Goal: Task Accomplishment & Management: Manage account settings

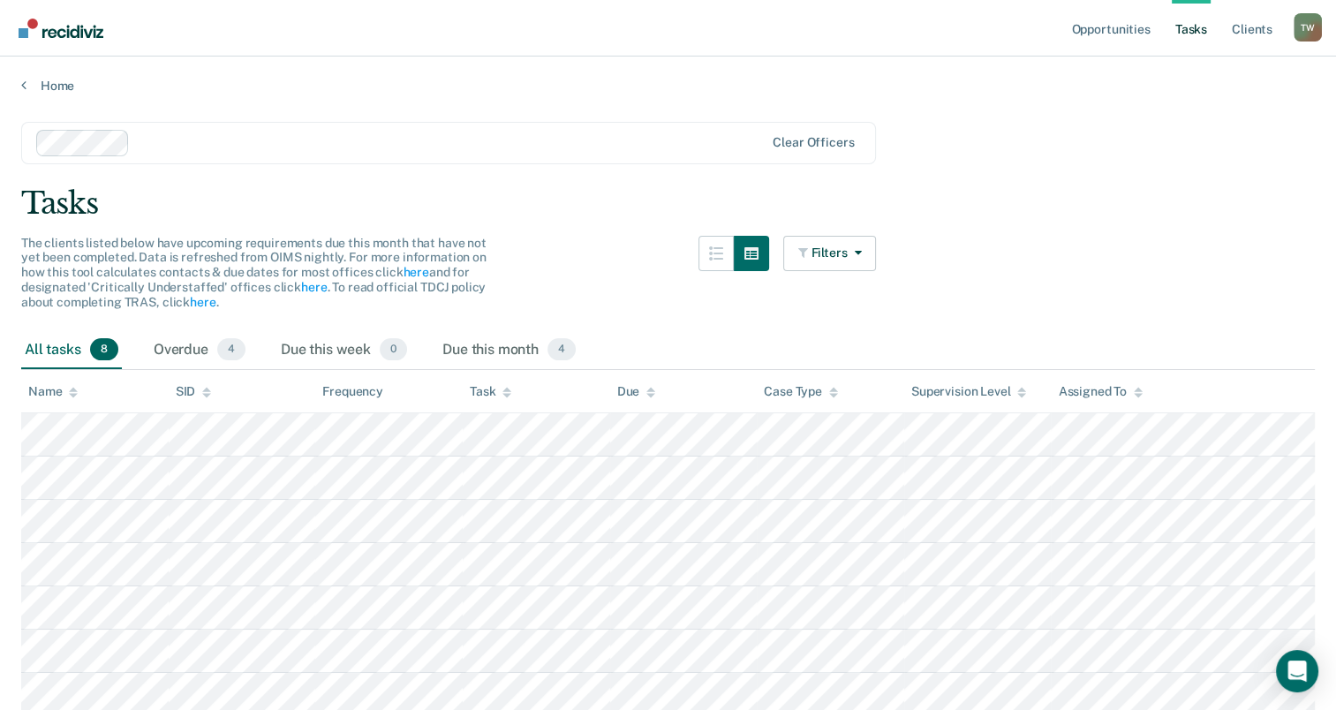
scroll to position [118, 0]
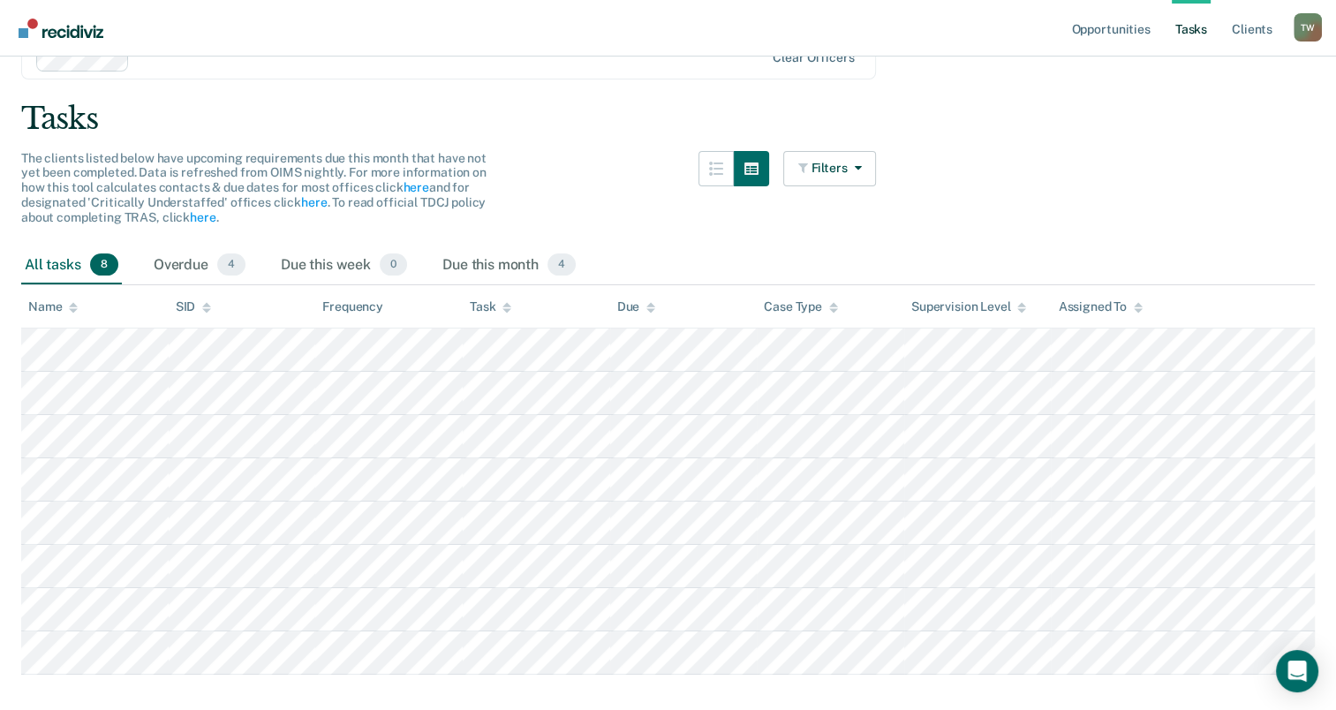
scroll to position [118, 0]
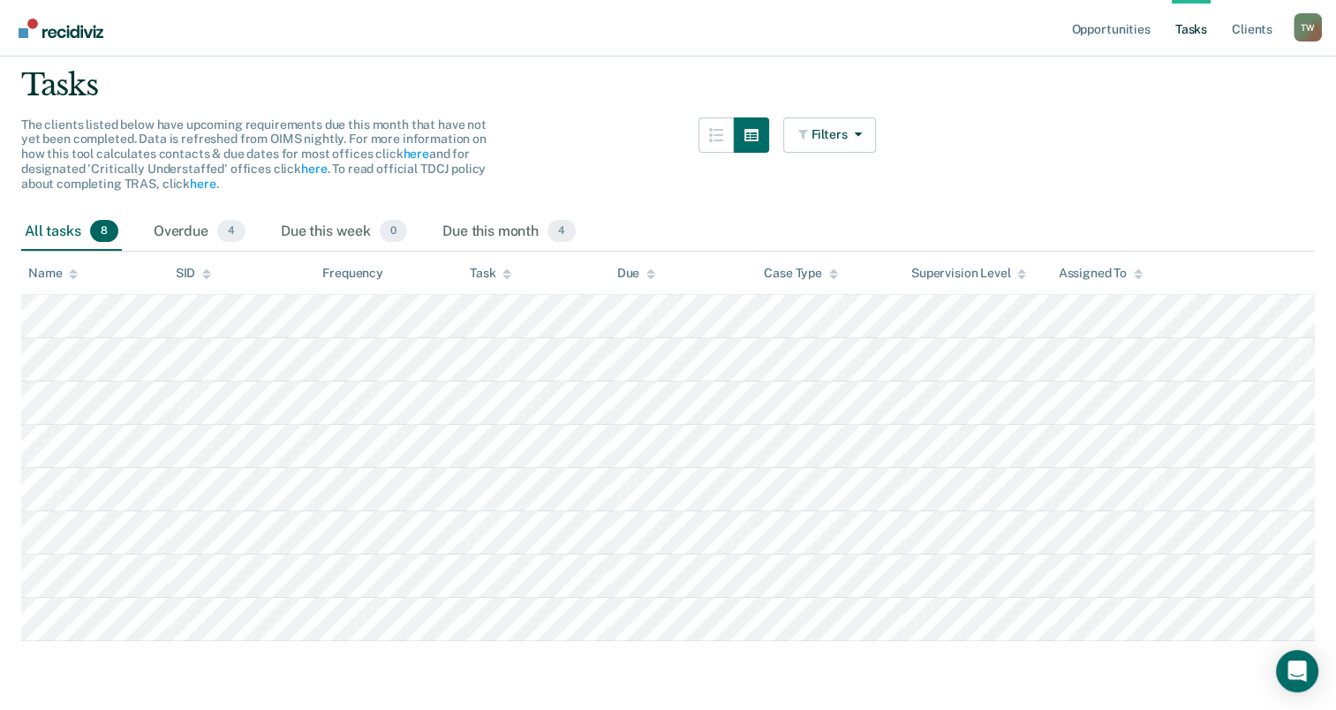
click at [491, 272] on div "Task" at bounding box center [491, 273] width 42 height 15
click at [64, 272] on div "Name" at bounding box center [52, 273] width 49 height 15
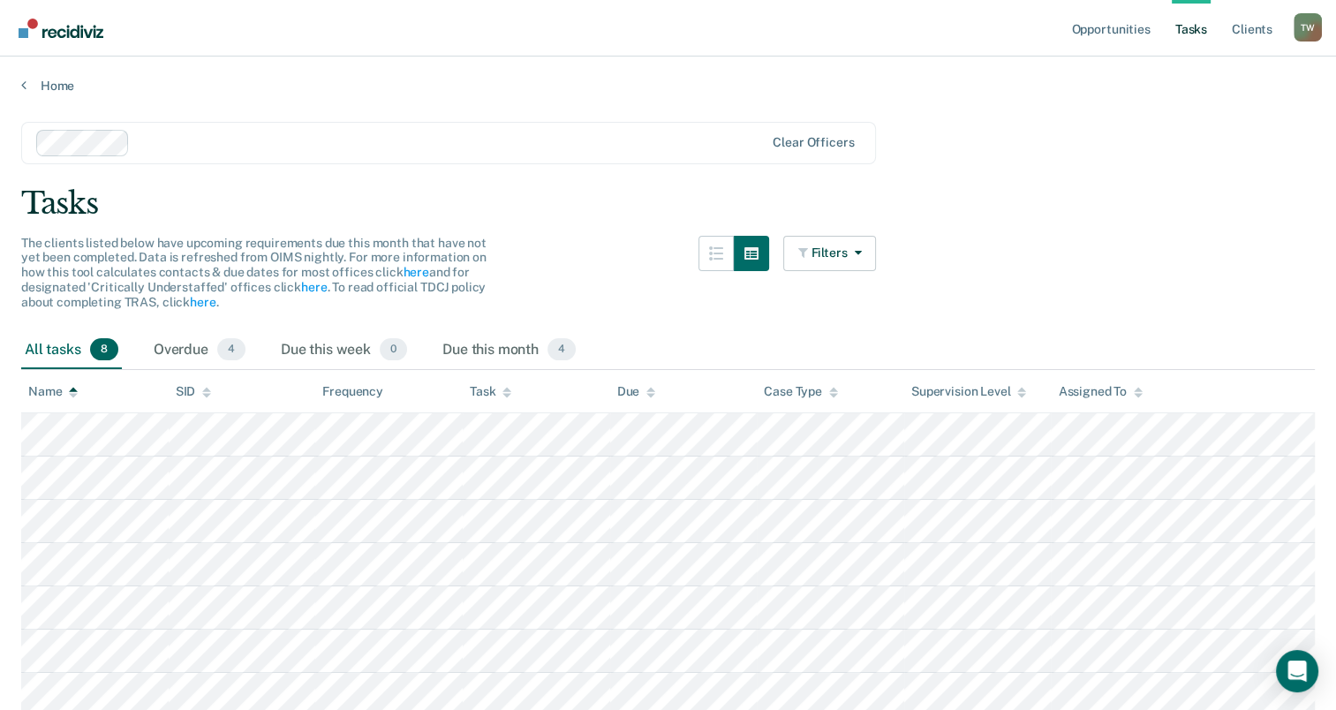
click at [496, 394] on div "Task" at bounding box center [491, 391] width 42 height 15
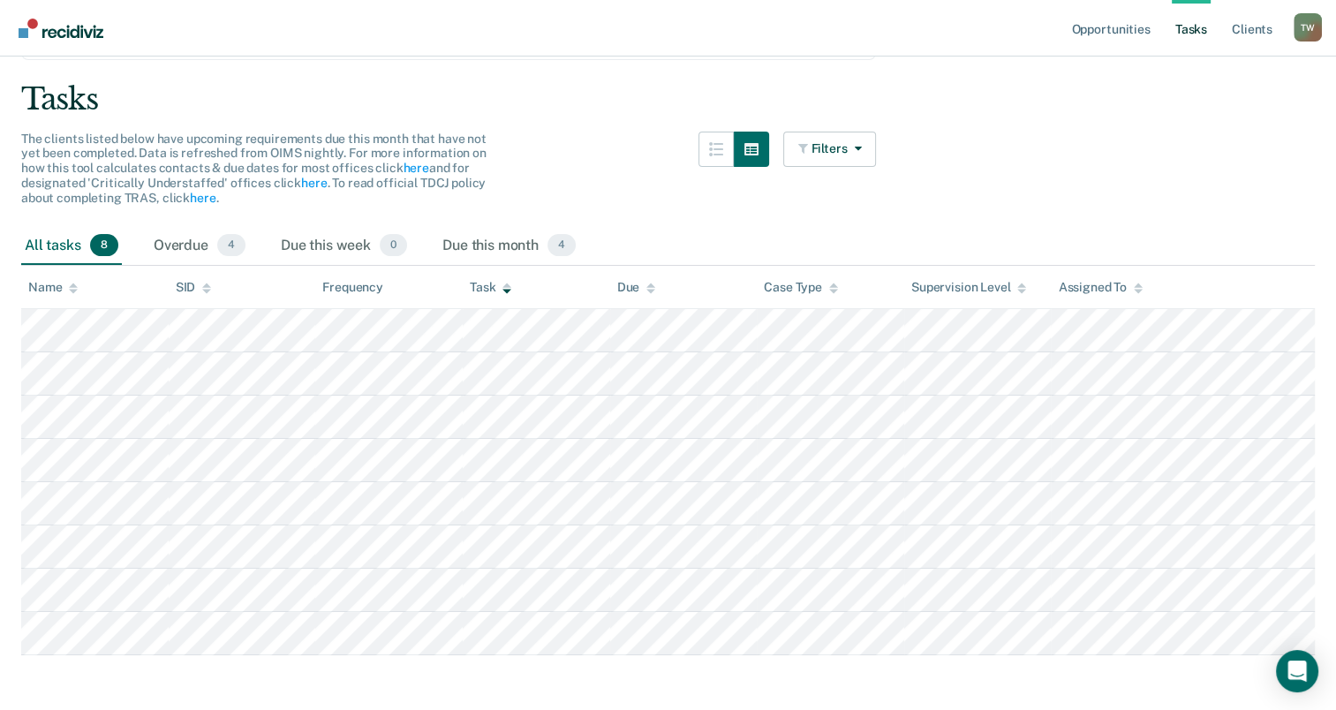
scroll to position [118, 0]
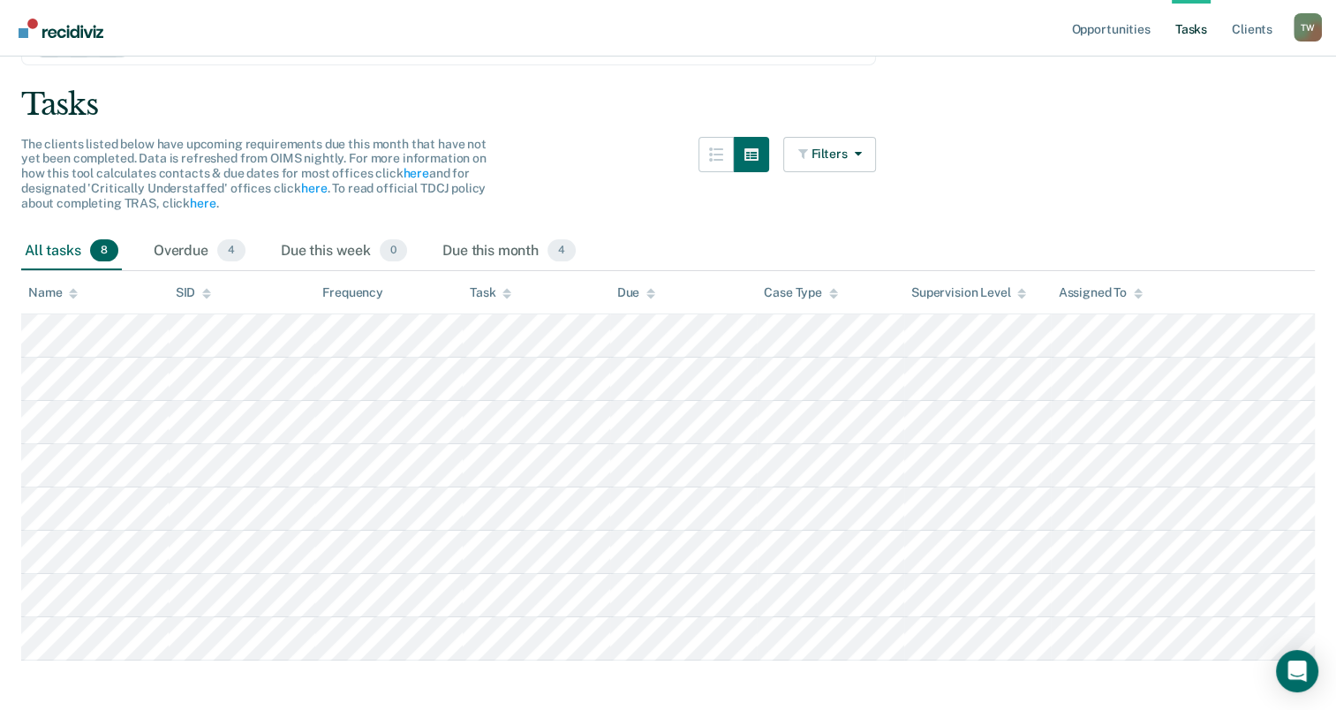
scroll to position [118, 0]
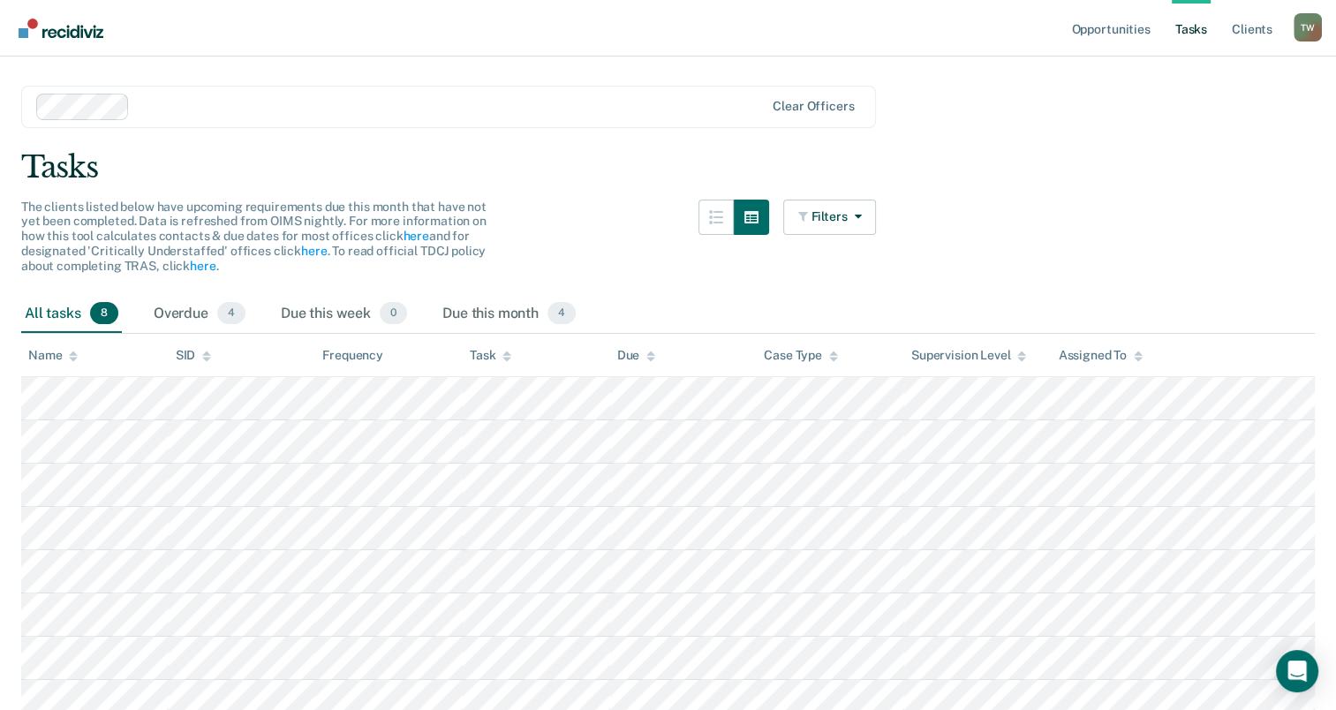
scroll to position [43, 0]
